Goal: Find specific page/section: Find specific page/section

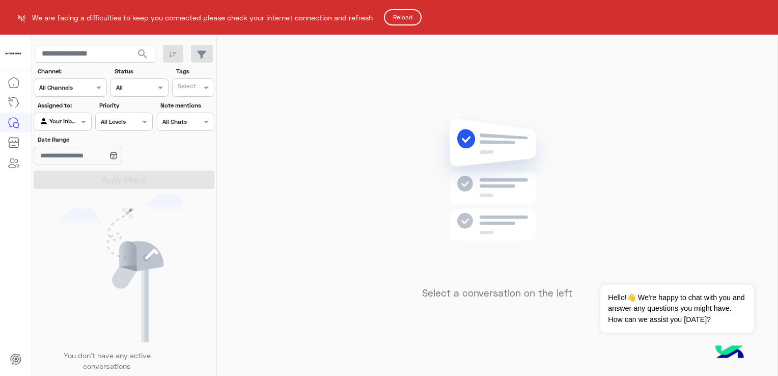
click at [405, 14] on button "Reload" at bounding box center [403, 17] width 38 height 16
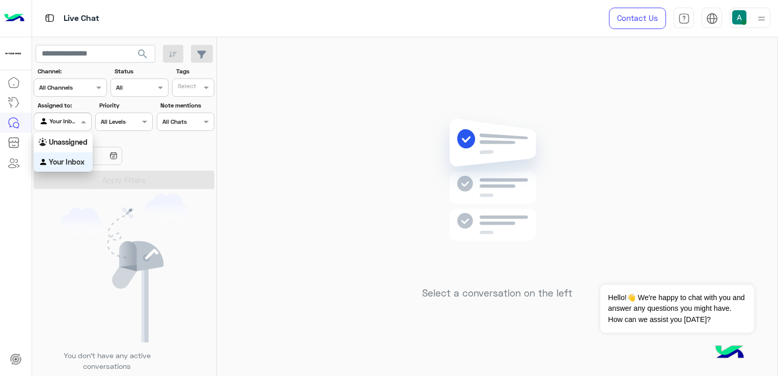
click at [76, 118] on div at bounding box center [62, 121] width 56 height 10
click at [77, 133] on div "Unassigned" at bounding box center [63, 142] width 59 height 20
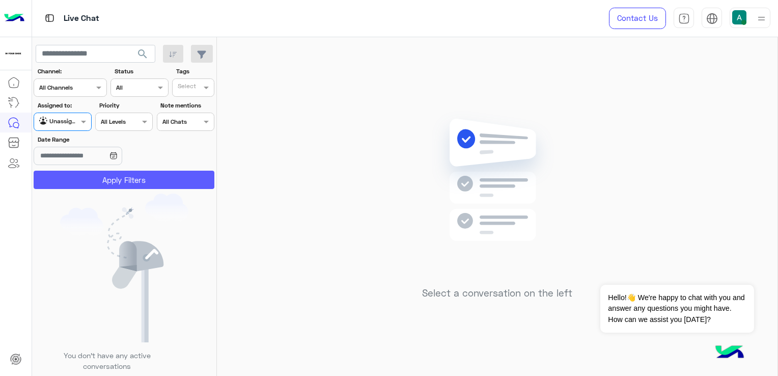
click at [104, 180] on button "Apply Filters" at bounding box center [124, 179] width 181 height 18
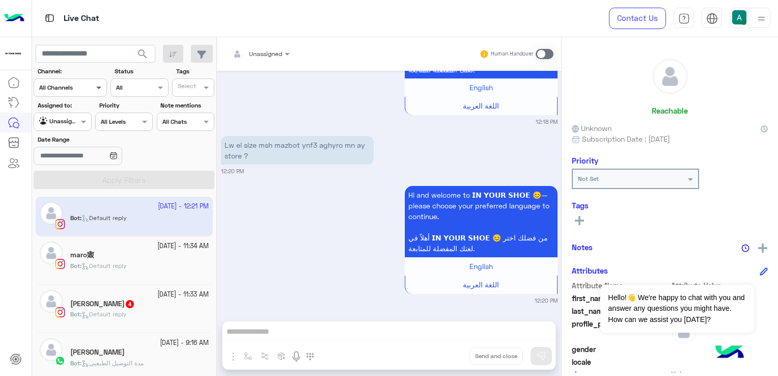
click at [104, 91] on span at bounding box center [100, 87] width 13 height 11
click at [136, 138] on label "Date Range" at bounding box center [95, 139] width 114 height 9
click at [122, 147] on input "Date Range" at bounding box center [78, 156] width 88 height 18
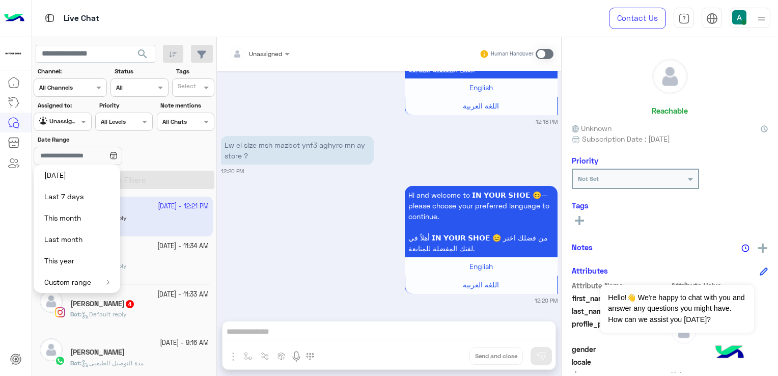
click at [75, 120] on div at bounding box center [62, 121] width 56 height 10
click at [67, 158] on b "Your Inbox" at bounding box center [67, 161] width 36 height 9
click at [190, 178] on button "Apply Filters" at bounding box center [124, 179] width 181 height 18
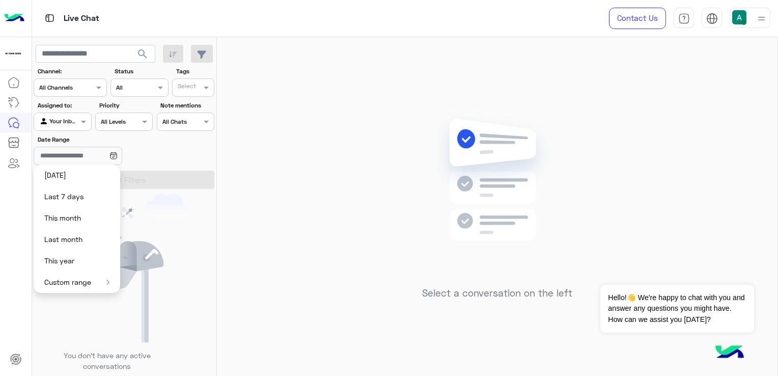
click at [191, 148] on div "Date Range" at bounding box center [124, 151] width 185 height 32
click at [118, 155] on icon at bounding box center [113, 156] width 8 height 8
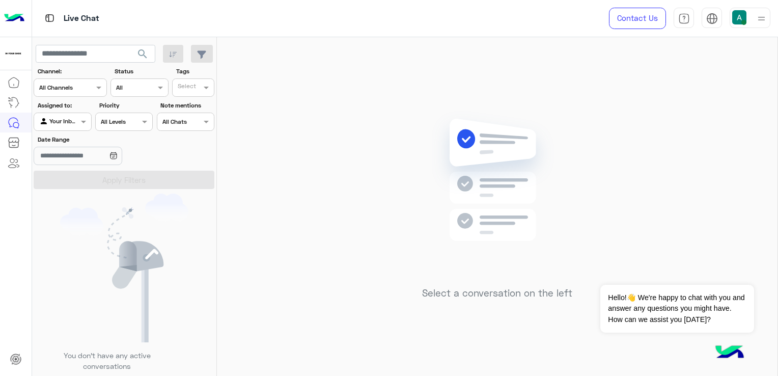
click at [151, 141] on label "Date Range" at bounding box center [95, 139] width 114 height 9
click at [122, 147] on input "Date Range" at bounding box center [78, 156] width 88 height 18
